Goal: Entertainment & Leisure: Consume media (video, audio)

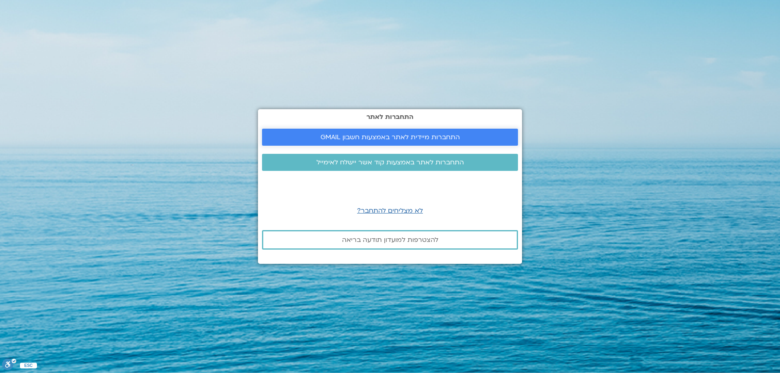
click at [383, 135] on span "התחברות מיידית לאתר באמצעות חשבון GMAIL" at bounding box center [389, 137] width 139 height 7
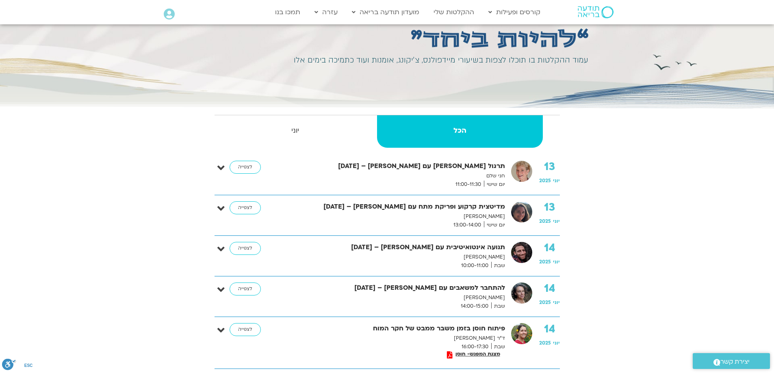
scroll to position [41, 0]
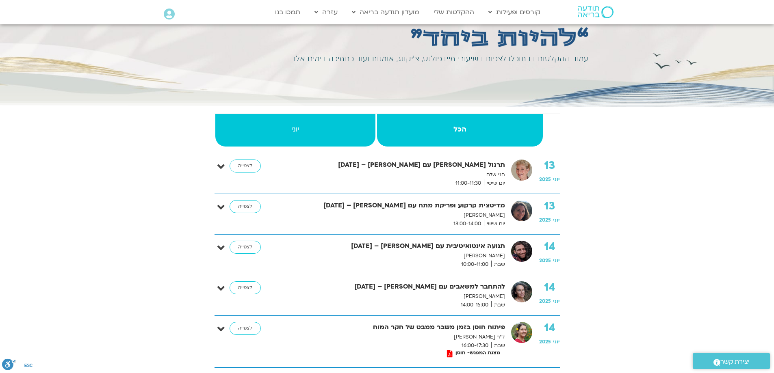
click at [295, 131] on strong "יוני" at bounding box center [295, 129] width 160 height 12
click at [458, 129] on strong "הכל" at bounding box center [460, 129] width 165 height 12
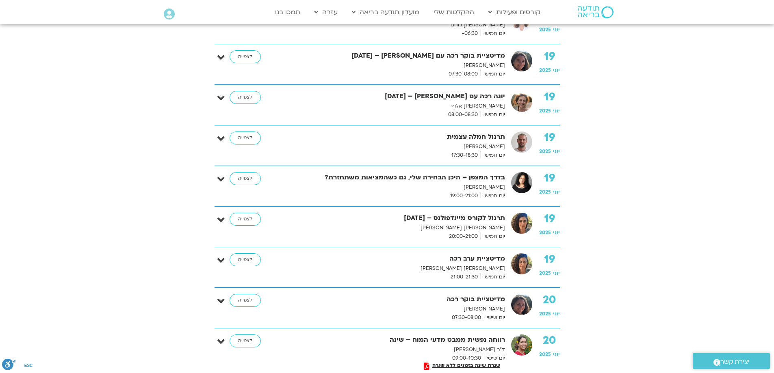
scroll to position [2108, 0]
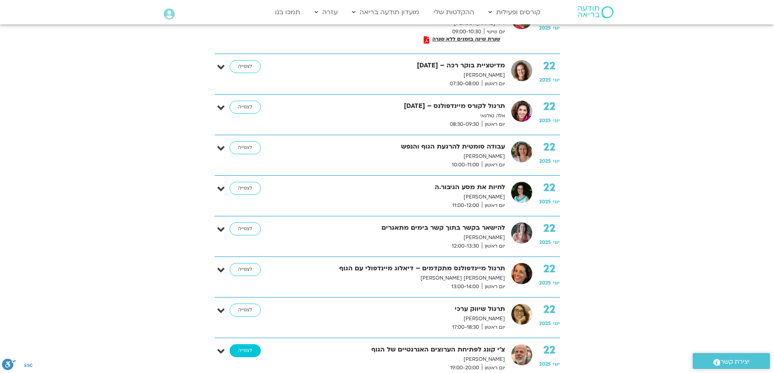
click at [244, 344] on link "לצפייה" at bounding box center [244, 350] width 31 height 13
